Goal: Find specific page/section: Find specific page/section

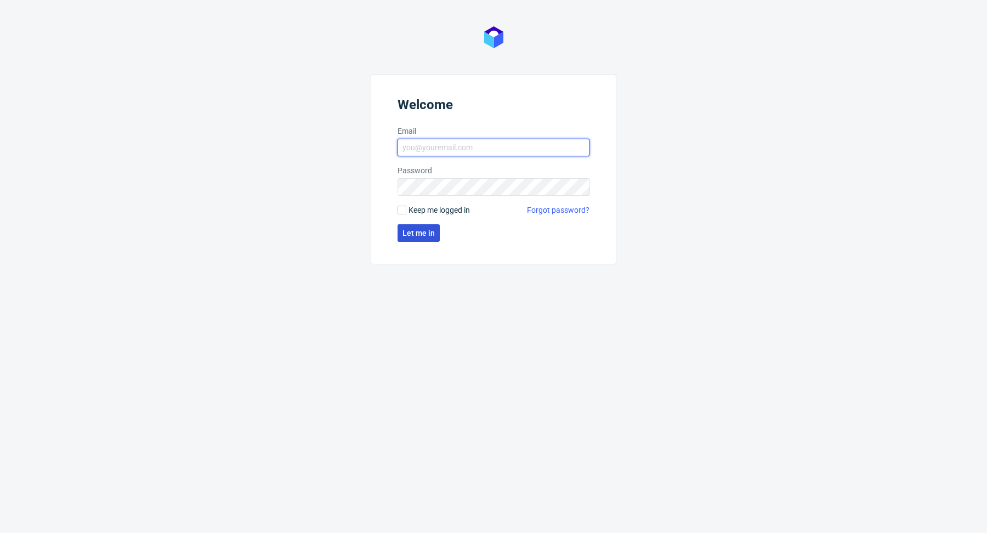
type input "[PERSON_NAME][EMAIL_ADDRESS][PERSON_NAME][DOMAIN_NAME]"
click at [419, 237] on button "Let me in" at bounding box center [418, 233] width 42 height 18
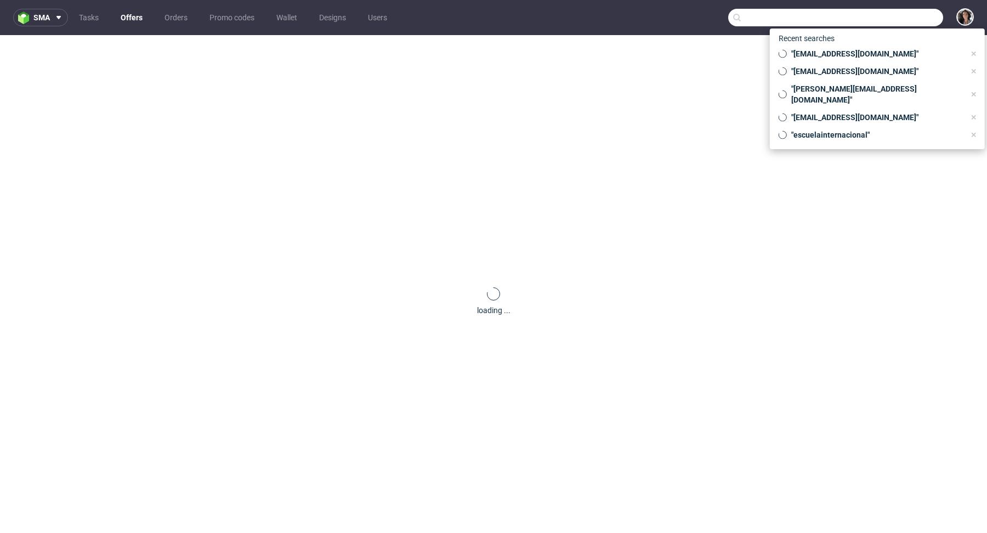
click at [906, 26] on input "text" at bounding box center [835, 18] width 215 height 18
paste input "[EMAIL_ADDRESS][DOMAIN_NAME]"
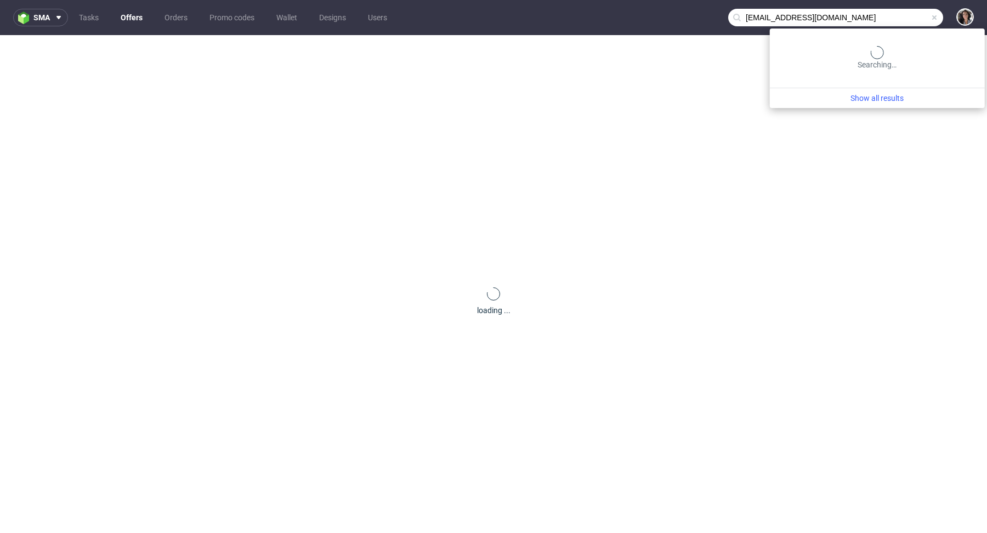
type input "[EMAIL_ADDRESS][DOMAIN_NAME]"
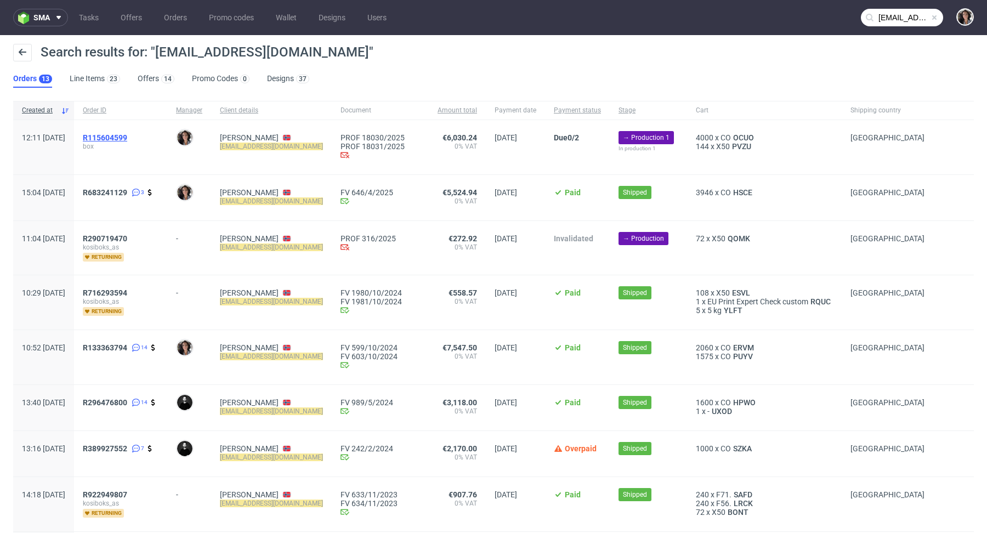
click at [127, 139] on span "R115604599" at bounding box center [105, 137] width 44 height 9
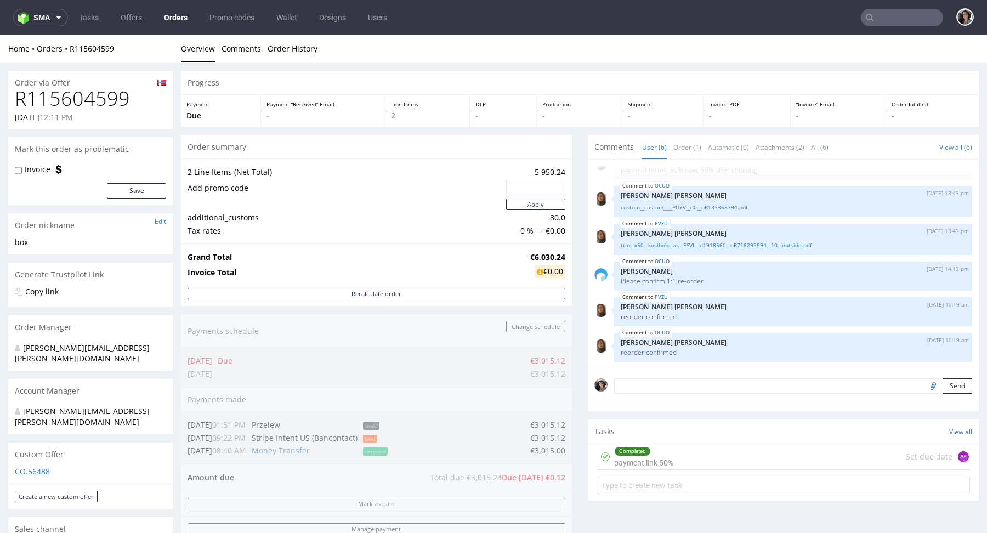
type input "[EMAIL_ADDRESS][DOMAIN_NAME]"
